Goal: Task Accomplishment & Management: Manage account settings

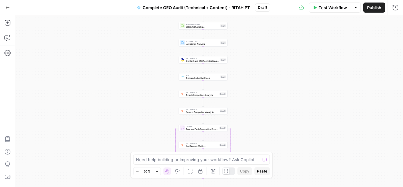
click at [5, 8] on button "Go Back" at bounding box center [7, 7] width 11 height 11
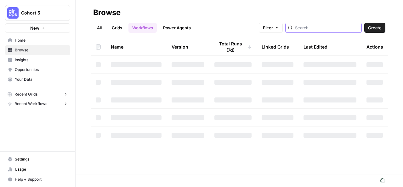
click at [324, 29] on input "search" at bounding box center [327, 28] width 64 height 6
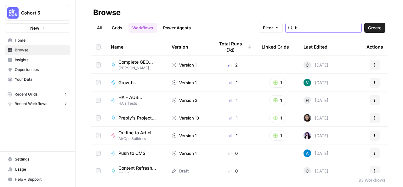
scroll to position [315, 0]
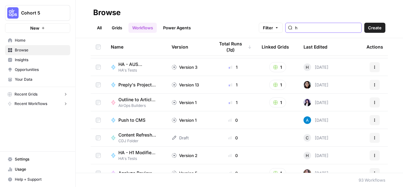
type input "h"
click at [154, 120] on div "Push to CMS" at bounding box center [136, 120] width 51 height 6
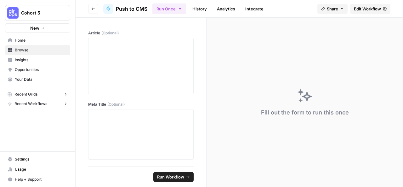
click at [88, 3] on header "Go back Push to CMS Run Once History Analytics Integrate Share Edit Workflow" at bounding box center [239, 9] width 327 height 18
click at [94, 9] on icon "button" at bounding box center [93, 9] width 4 height 4
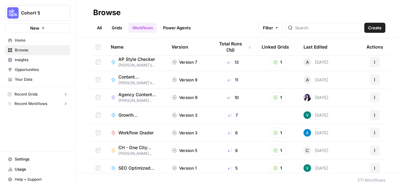
scroll to position [161, 0]
click at [369, 130] on button "Actions" at bounding box center [374, 132] width 10 height 10
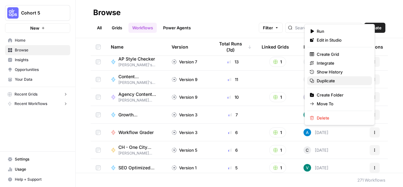
click at [329, 77] on span "Duplicate" at bounding box center [342, 80] width 50 height 6
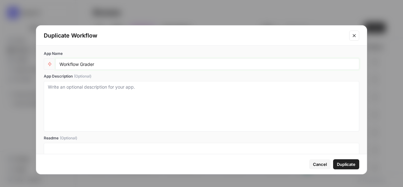
click at [105, 63] on input "Workflow Grader" at bounding box center [207, 64] width 296 height 6
type input "Workflow Grader RITAH PT"
click at [350, 164] on span "Duplicate" at bounding box center [346, 164] width 19 height 6
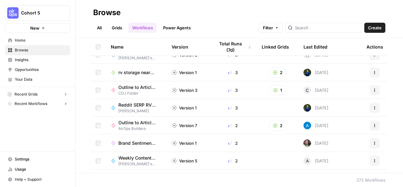
scroll to position [398, 0]
click at [373, 124] on icon "button" at bounding box center [375, 125] width 4 height 4
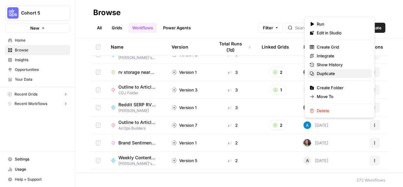
click at [327, 74] on span "Duplicate" at bounding box center [342, 73] width 50 height 6
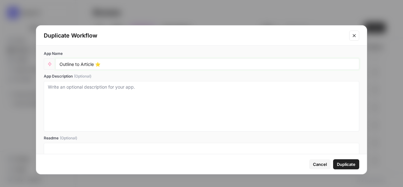
click at [108, 64] on input "Outline to Article ⭐️" at bounding box center [207, 64] width 296 height 6
type input "Outline to Article ⭐️ RITAH PT"
click at [344, 162] on span "Duplicate" at bounding box center [346, 164] width 19 height 6
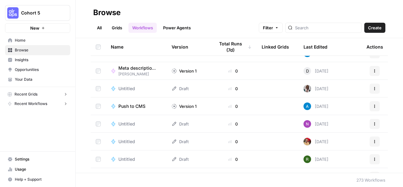
scroll to position [895, 0]
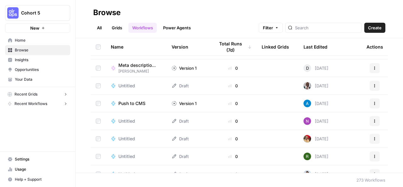
click at [272, 102] on td at bounding box center [277, 102] width 42 height 17
click at [372, 104] on button "Actions" at bounding box center [374, 103] width 10 height 10
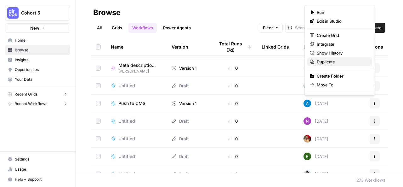
click at [324, 60] on span "Duplicate" at bounding box center [342, 62] width 50 height 6
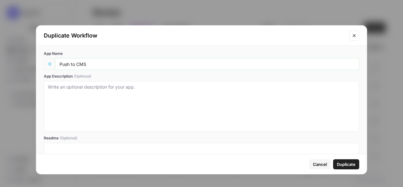
click at [111, 61] on input "Push to CMS" at bounding box center [207, 64] width 296 height 6
type input "Push to CMS RITAH PT"
click at [349, 165] on span "Duplicate" at bounding box center [346, 164] width 19 height 6
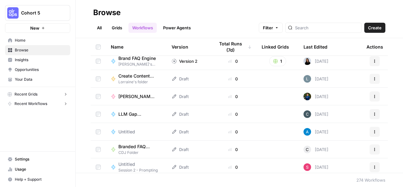
scroll to position [2324, 0]
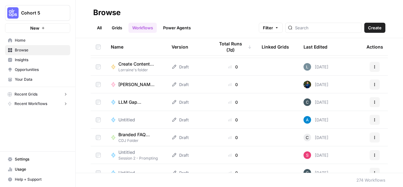
click at [132, 119] on span "Untitled" at bounding box center [126, 119] width 17 height 6
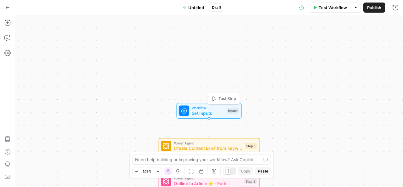
click at [203, 111] on span "Set Inputs" at bounding box center [208, 113] width 32 height 7
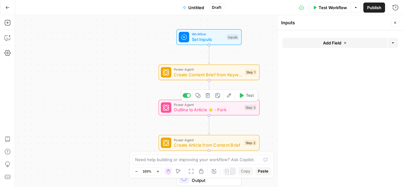
click at [205, 109] on span "Outline to Article ⭐️ - Fork" at bounding box center [208, 109] width 68 height 7
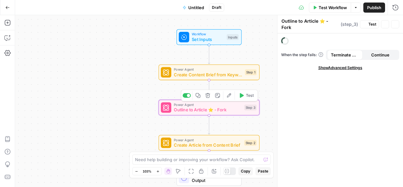
type textarea "Outline to Article ⭐️ - Fork"
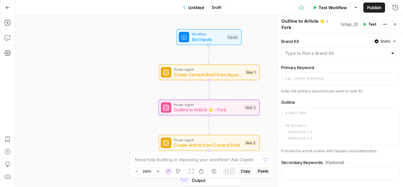
click at [7, 7] on icon "button" at bounding box center [7, 7] width 4 height 4
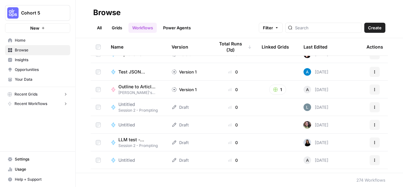
scroll to position [2531, 0]
click at [369, 74] on button "Actions" at bounding box center [374, 71] width 10 height 10
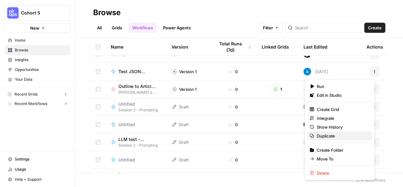
click at [326, 135] on span "Duplicate" at bounding box center [342, 135] width 50 height 6
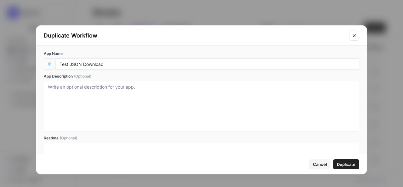
click at [116, 62] on input "Test JSON Download" at bounding box center [207, 64] width 296 height 6
type input "Test JSON Download RITAH PT"
click at [344, 163] on span "Duplicate" at bounding box center [346, 164] width 19 height 6
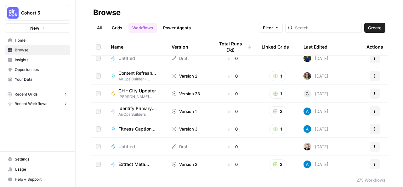
scroll to position [4643, 0]
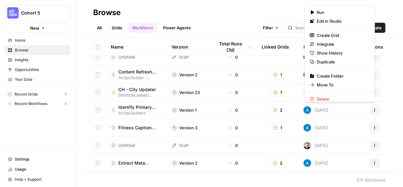
click at [373, 109] on icon "button" at bounding box center [375, 110] width 4 height 4
click at [327, 59] on span "Duplicate" at bounding box center [342, 62] width 50 height 6
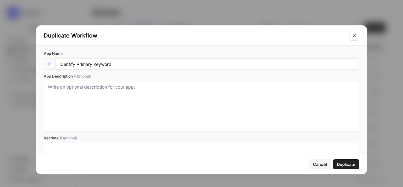
click at [130, 65] on input "Identify Primary Keyword" at bounding box center [207, 64] width 296 height 6
type input "Identify Primary Keyword RITAH PT"
click at [347, 164] on span "Duplicate" at bounding box center [346, 164] width 19 height 6
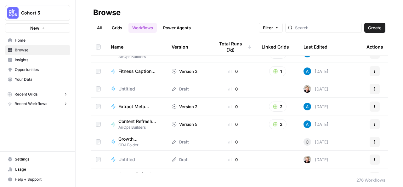
scroll to position [4717, 0]
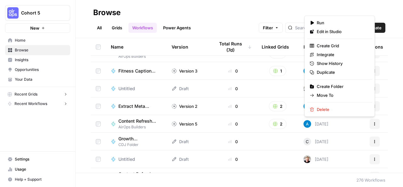
click at [371, 126] on button "Actions" at bounding box center [374, 124] width 10 height 10
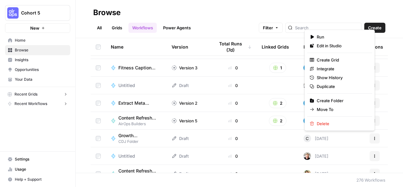
scroll to position [4702, 0]
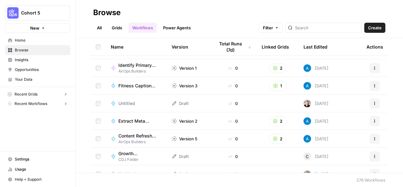
click at [387, 105] on div "Name Version Total Runs (7d) Linked Grids Last Edited Actions Test JSON Downloa…" at bounding box center [239, 105] width 327 height 134
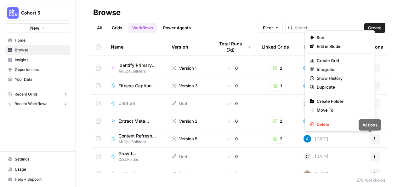
click at [373, 137] on icon "button" at bounding box center [375, 139] width 4 height 4
click at [329, 87] on span "Duplicate" at bounding box center [342, 87] width 50 height 6
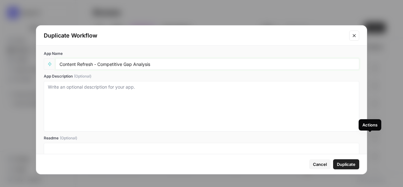
click at [193, 63] on input "Content Refresh - Competitive Gap Analysis" at bounding box center [207, 64] width 296 height 6
type input "Content Refresh - Competitive Gap Analysis RITAH PT"
click at [350, 162] on span "Duplicate" at bounding box center [346, 164] width 19 height 6
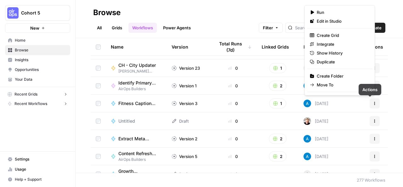
click at [374, 104] on icon "button" at bounding box center [374, 104] width 1 height 1
click at [384, 78] on div "Name Version Total Runs (7d) Linked Grids Last Edited Actions Test JSON Downloa…" at bounding box center [239, 105] width 327 height 134
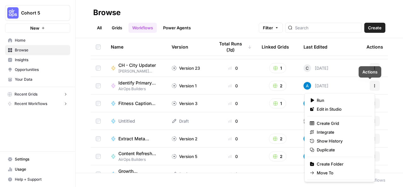
click at [373, 86] on icon "button" at bounding box center [375, 86] width 4 height 4
click at [330, 148] on span "Duplicate" at bounding box center [342, 149] width 50 height 6
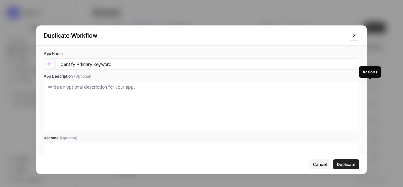
click at [145, 68] on div "Identify Primary Keyword" at bounding box center [207, 63] width 304 height 11
click at [127, 64] on input "Identify Primary Keyword" at bounding box center [207, 64] width 296 height 6
click at [356, 36] on icon "Close modal" at bounding box center [354, 35] width 5 height 5
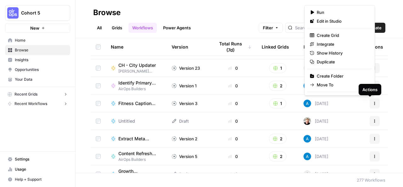
click at [373, 103] on icon "button" at bounding box center [375, 103] width 4 height 4
click at [337, 62] on span "Duplicate" at bounding box center [342, 62] width 50 height 6
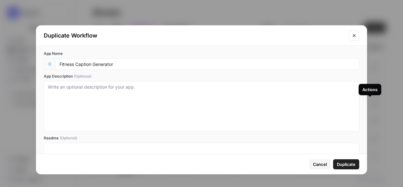
click at [134, 60] on div "Fitness Caption Generator" at bounding box center [207, 63] width 304 height 11
click at [134, 65] on input "Fitness Caption Generator" at bounding box center [207, 64] width 296 height 6
type input "Fitness Caption Generator RITAH PT"
click at [345, 166] on span "Duplicate" at bounding box center [346, 164] width 19 height 6
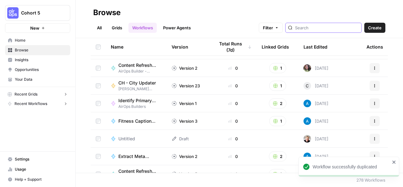
click at [325, 27] on input "search" at bounding box center [327, 28] width 64 height 6
type input "rita"
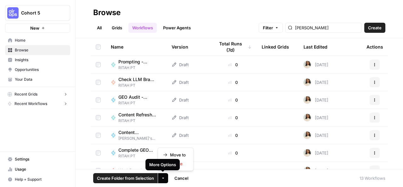
click at [161, 177] on icon "button" at bounding box center [163, 178] width 4 height 4
click at [178, 154] on span "Move to" at bounding box center [178, 154] width 16 height 6
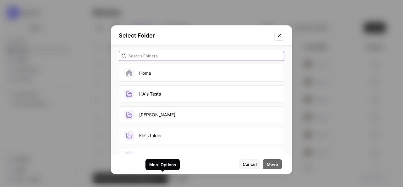
click at [191, 53] on input "text" at bounding box center [204, 56] width 153 height 6
type input "ritah"
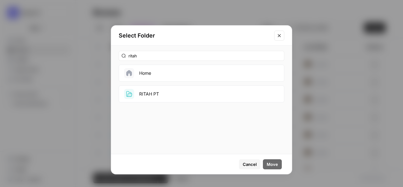
click at [155, 92] on button "RITAH PT" at bounding box center [202, 93] width 166 height 17
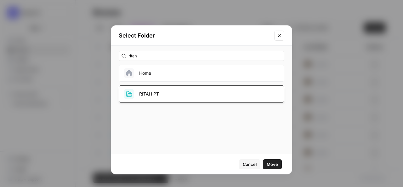
click at [276, 164] on span "Move" at bounding box center [272, 164] width 11 height 6
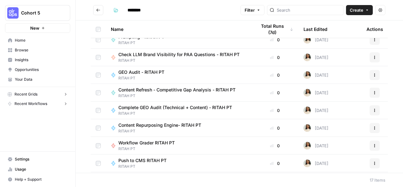
scroll to position [85, 0]
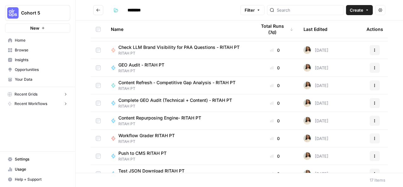
click at [188, 83] on span "Content Refresh - Competitive Gap Analysis - RITAH PT" at bounding box center [176, 82] width 117 height 6
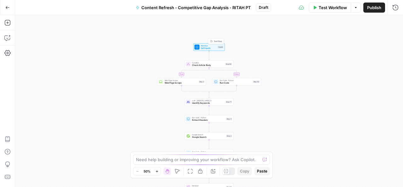
click at [210, 46] on span "Workflow" at bounding box center [209, 45] width 16 height 3
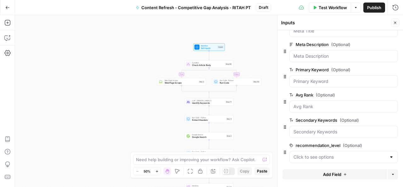
scroll to position [96, 0]
click at [316, 81] on Keyword "Primary Keyword (Optional)" at bounding box center [343, 81] width 100 height 6
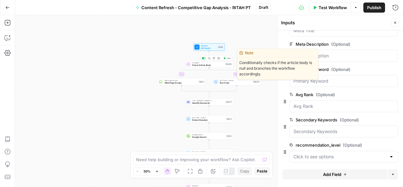
click at [206, 66] on span "Check Article Body" at bounding box center [208, 65] width 32 height 3
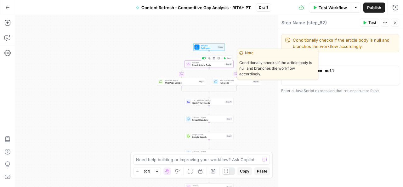
type textarea "Check Article Body"
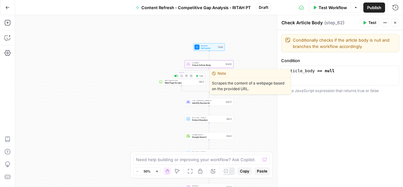
click at [174, 84] on div "Web Page Scrape Web Page Scrape Step 2 Copy step Delete step Edit Note Test" at bounding box center [181, 82] width 49 height 8
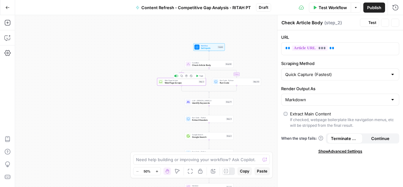
type textarea "Web Page Scrape"
click at [232, 83] on span "Run Code" at bounding box center [236, 82] width 32 height 3
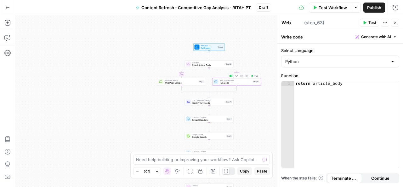
type textarea "Run Code"
click at [208, 103] on span "Identify Keywords" at bounding box center [208, 102] width 32 height 3
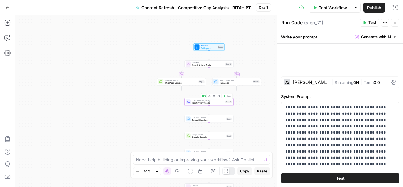
type textarea "Identify Keywords"
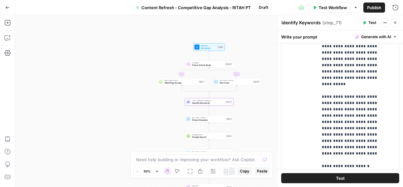
scroll to position [287, 0]
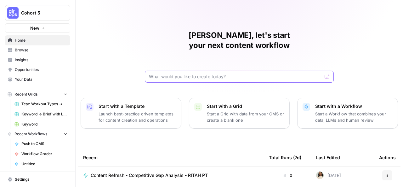
click at [174, 73] on input "text" at bounding box center [235, 76] width 173 height 6
type input "HU"
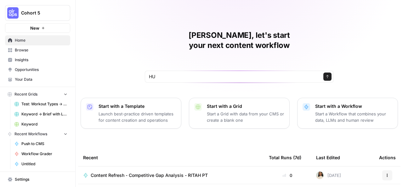
click at [47, 52] on span "Browse" at bounding box center [41, 50] width 53 height 6
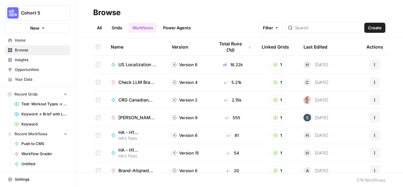
click at [99, 30] on link "All" at bounding box center [99, 28] width 12 height 10
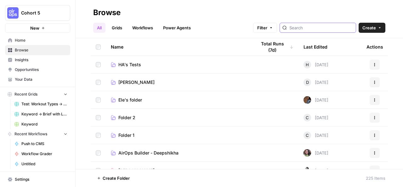
click at [312, 26] on input "search" at bounding box center [321, 28] width 64 height 6
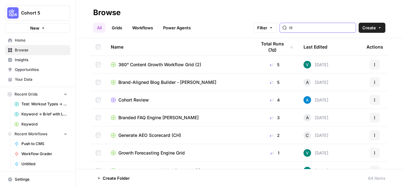
scroll to position [212, 0]
type input "H"
click at [153, 100] on div "Cohort Review" at bounding box center [178, 99] width 135 height 6
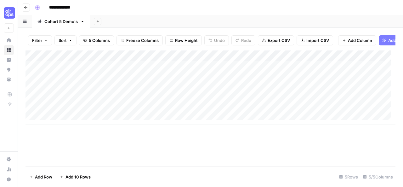
click at [275, 70] on div "Add Column" at bounding box center [210, 87] width 370 height 74
click at [25, 7] on icon "button" at bounding box center [26, 8] width 4 height 4
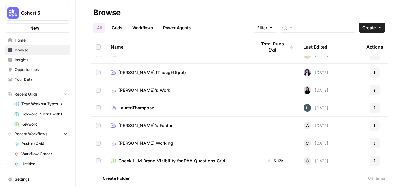
scroll to position [48, 0]
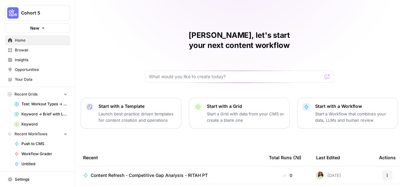
click at [46, 49] on span "Browse" at bounding box center [41, 50] width 53 height 6
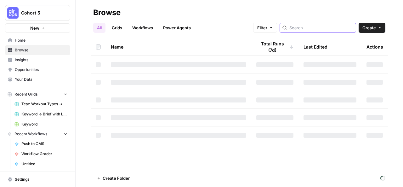
click at [302, 29] on input "search" at bounding box center [321, 28] width 64 height 6
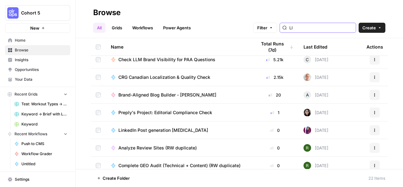
scroll to position [274, 0]
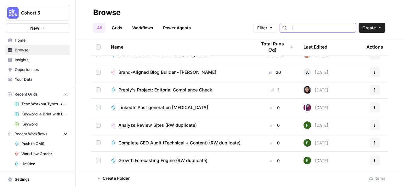
type input "LI"
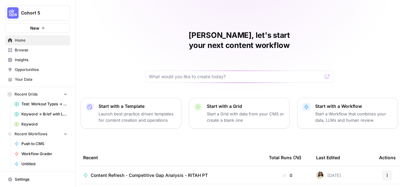
click at [324, 24] on div "[PERSON_NAME], let's start your next content workflow Start with a Template Lau…" at bounding box center [239, 150] width 327 height 300
